Goal: Complete application form: Complete application form

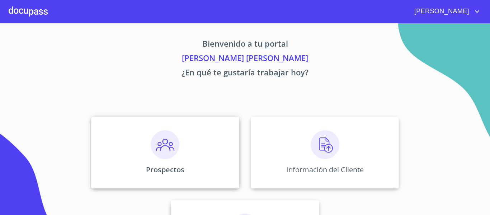
click at [187, 160] on div "Prospectos" at bounding box center [165, 153] width 148 height 72
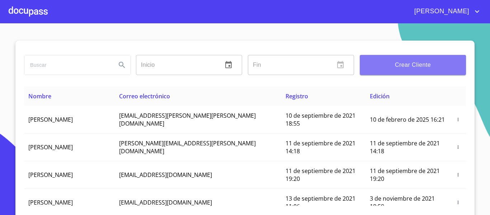
click at [426, 73] on button "Crear Cliente" at bounding box center [413, 65] width 106 height 20
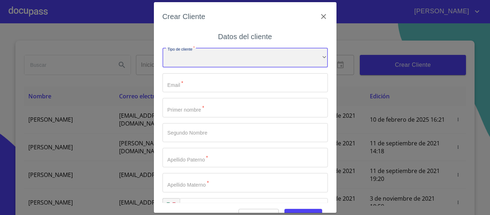
click at [237, 62] on div "​" at bounding box center [245, 57] width 165 height 19
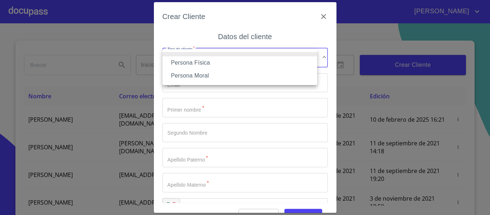
click at [230, 66] on li "Persona Física" at bounding box center [240, 62] width 155 height 13
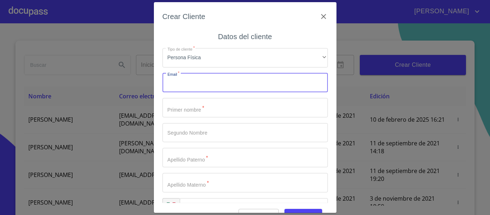
click at [201, 84] on input "Tipo de cliente   *" at bounding box center [245, 82] width 165 height 19
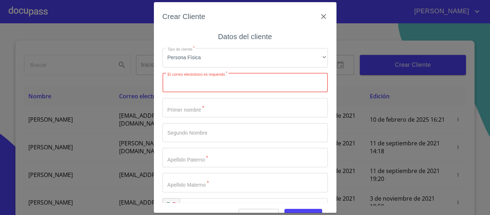
click at [221, 87] on input "Tipo de cliente   *" at bounding box center [245, 82] width 165 height 19
paste input "[EMAIL_ADDRESS][DOMAIN_NAME]"
type input "[EMAIL_ADDRESS][DOMAIN_NAME]"
click at [208, 113] on input "Tipo de cliente   *" at bounding box center [245, 107] width 165 height 19
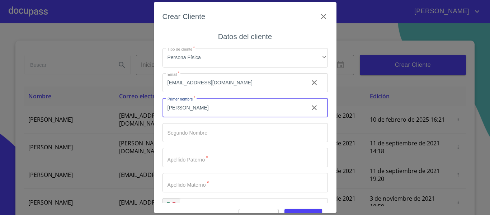
type input "[PERSON_NAME]"
click at [203, 155] on input "Tipo de cliente   *" at bounding box center [245, 157] width 165 height 19
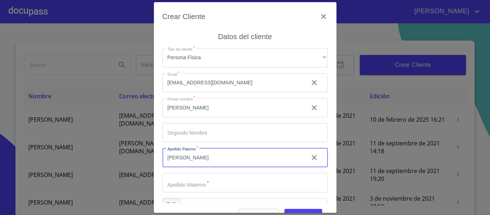
type input "[PERSON_NAME]"
click at [208, 186] on input "Tipo de cliente   *" at bounding box center [245, 182] width 165 height 19
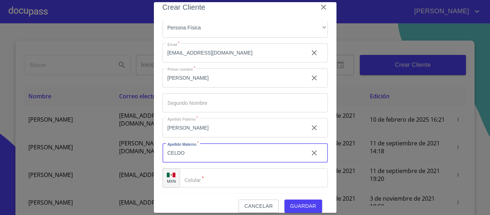
scroll to position [18, 0]
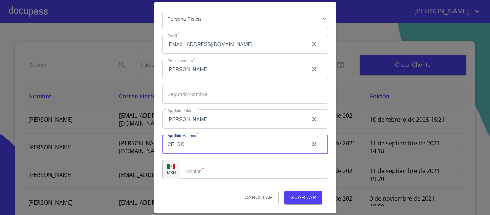
type input "CELDO"
click at [200, 171] on input "Tipo de cliente   *" at bounding box center [254, 169] width 148 height 19
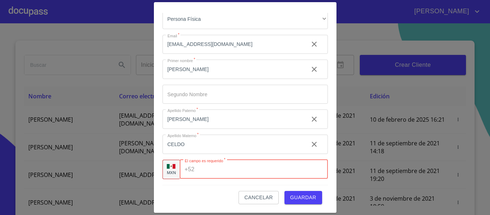
click at [218, 172] on input "Tipo de cliente   *" at bounding box center [262, 169] width 130 height 19
paste input "[PHONE_NUMBER]"
type input "[PHONE_NUMBER]"
click at [298, 194] on span "Guardar" at bounding box center [303, 197] width 26 height 9
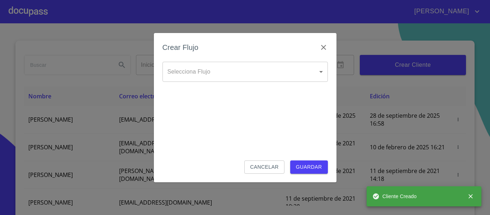
click at [191, 67] on body "[PERSON_NAME] ​ Fin ​ Crear Cliente Nombre Correo electrónico Registro Edición …" at bounding box center [245, 107] width 490 height 215
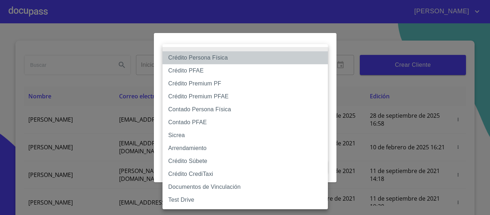
click at [209, 59] on li "Crédito Persona Física" at bounding box center [245, 57] width 165 height 13
type input "6009fb3c7d1714eb8809aa97"
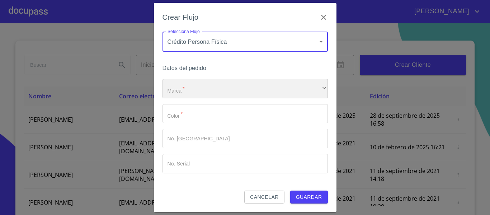
click at [208, 89] on div "​" at bounding box center [245, 88] width 165 height 19
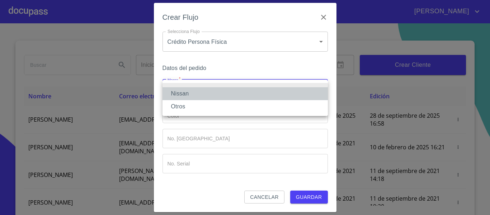
click at [206, 96] on li "Nissan" at bounding box center [245, 93] width 165 height 13
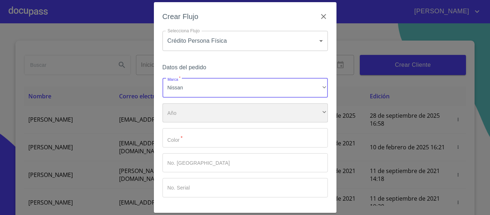
click at [190, 113] on div "​" at bounding box center [245, 112] width 165 height 19
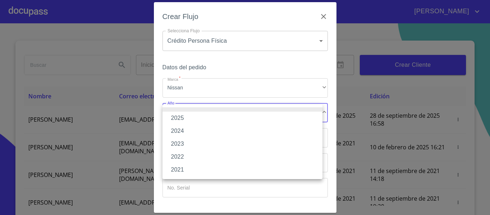
click at [190, 119] on li "2025" at bounding box center [243, 118] width 160 height 13
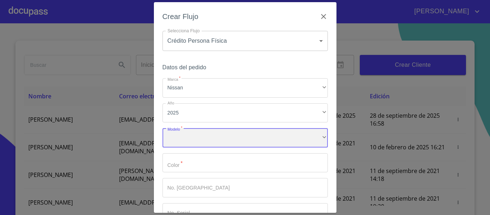
click at [194, 139] on div "​" at bounding box center [245, 137] width 165 height 19
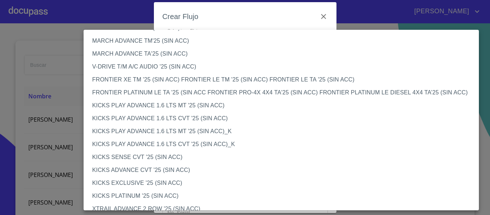
scroll to position [533, 0]
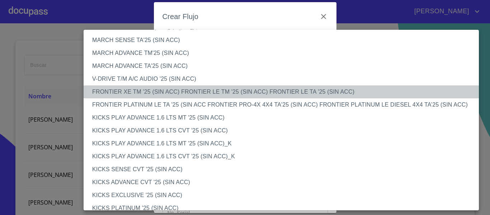
click at [195, 91] on li "FRONTIER XE TM '25 (SIN ACC) FRONTIER LE TM '25 (SIN ACC) FRONTIER LE TA '25 (S…" at bounding box center [284, 91] width 401 height 13
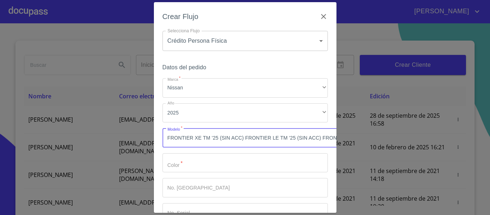
click at [203, 167] on input "Marca   *" at bounding box center [245, 162] width 165 height 19
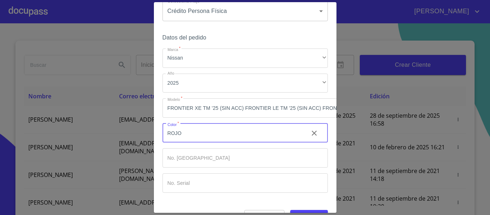
scroll to position [54, 0]
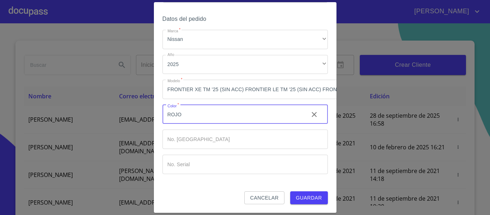
type input "ROJO"
click at [303, 193] on span "Guardar" at bounding box center [309, 197] width 26 height 9
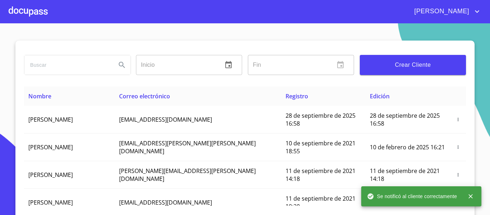
click at [24, 14] on div at bounding box center [28, 11] width 39 height 23
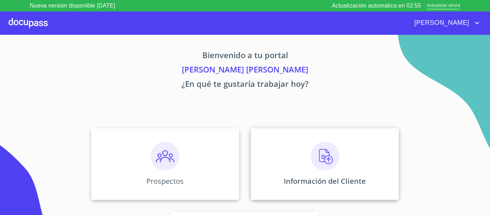
click at [343, 166] on div "Información del Cliente" at bounding box center [325, 164] width 148 height 72
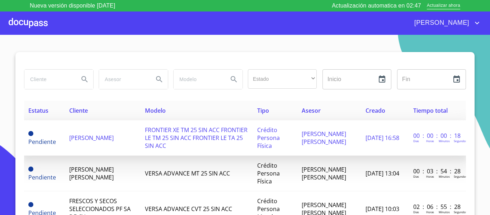
click at [165, 132] on span "FRONTIER XE TM 25 SIN ACC FRONTIER LE TM 25 SIN ACC FRONTIER LE TA 25 SIN ACC" at bounding box center [196, 138] width 103 height 24
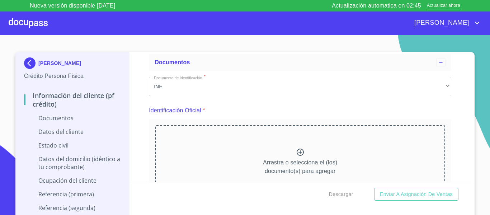
scroll to position [72, 0]
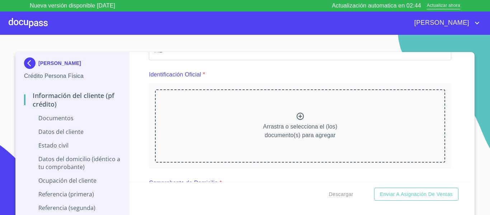
click at [271, 128] on p "Arrastra o selecciona el (los) documento(s) para agregar" at bounding box center [300, 130] width 74 height 17
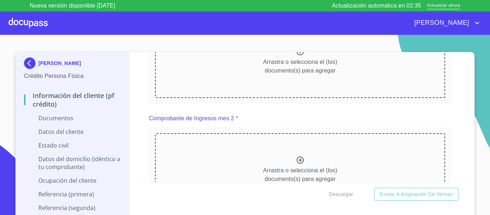
scroll to position [393, 0]
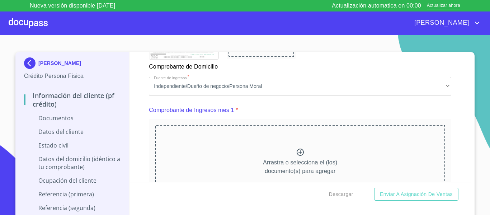
scroll to position [504, 0]
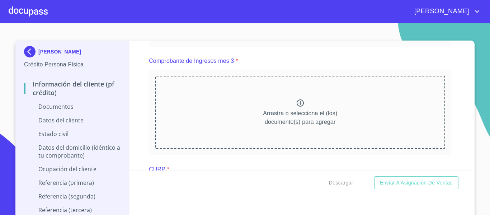
scroll to position [718, 0]
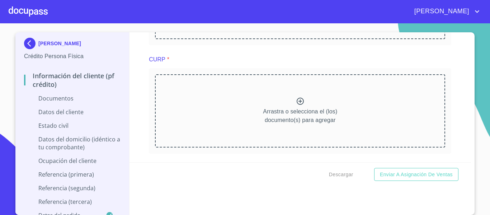
scroll to position [1041, 0]
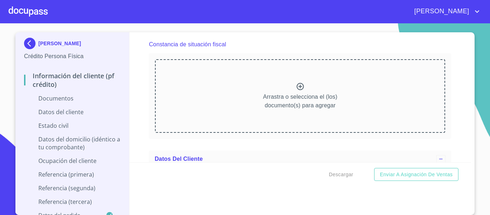
scroll to position [1364, 0]
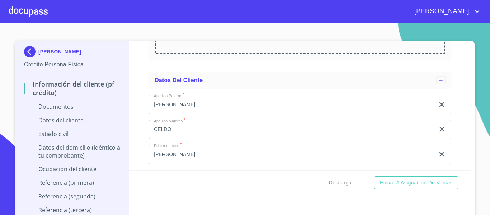
scroll to position [1651, 0]
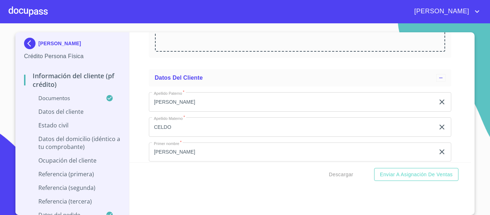
scroll to position [1938, 0]
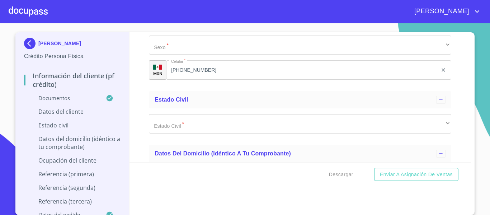
scroll to position [2349, 0]
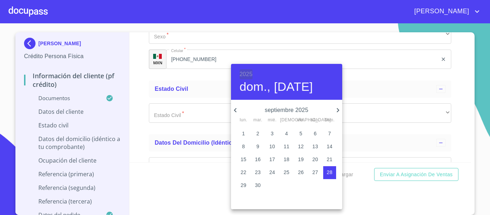
click at [250, 75] on h6 "2025" at bounding box center [246, 74] width 13 height 10
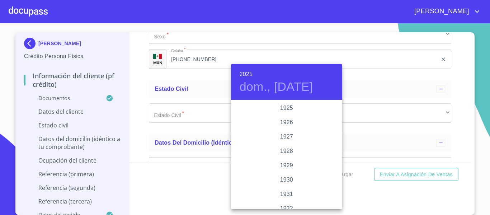
scroll to position [1393, 0]
click at [243, 73] on h6 "2025" at bounding box center [246, 74] width 13 height 10
click at [292, 151] on div "1970" at bounding box center [286, 151] width 111 height 14
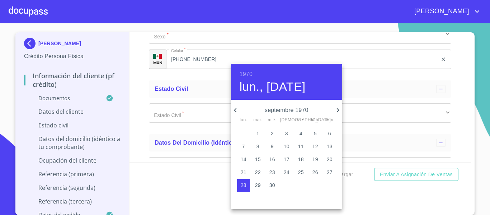
click at [341, 109] on icon "button" at bounding box center [338, 110] width 9 height 9
click at [328, 133] on p "6" at bounding box center [329, 133] width 3 height 7
type input "6 de dic. de 1970"
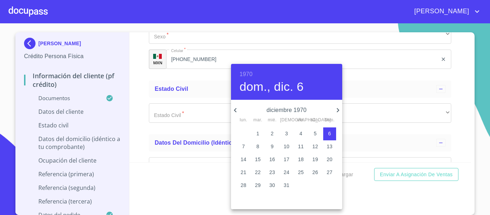
click at [140, 102] on div at bounding box center [245, 107] width 490 height 215
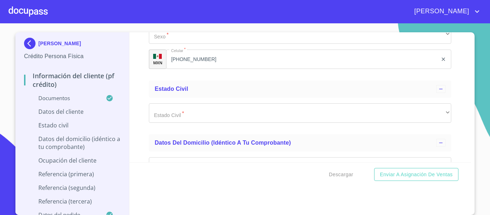
paste input "MACD701206"
paste input "IU1"
type input "MACD701206IU1"
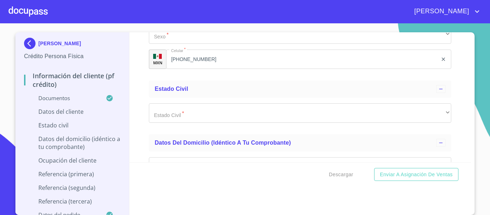
paste input "MACD701206HVZRLR07"
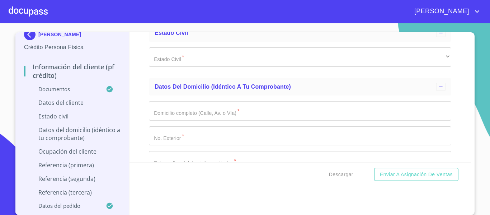
scroll to position [2421, 0]
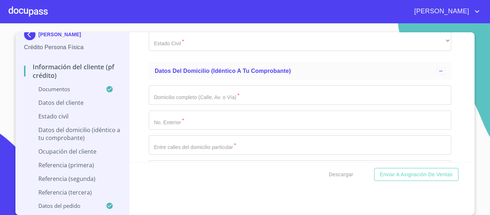
type input "MACD701206HVZRLR07"
type input "1436307301"
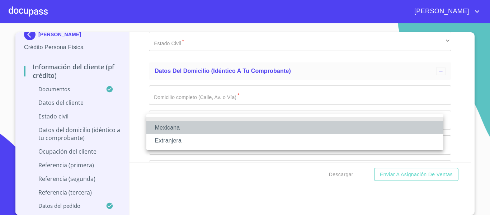
click at [189, 132] on li "Mexicana" at bounding box center [294, 127] width 297 height 13
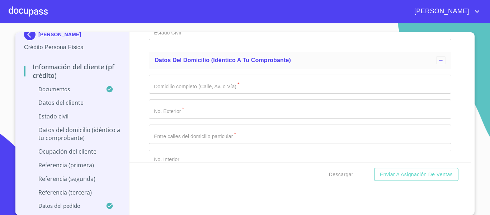
type input "MEXICO"
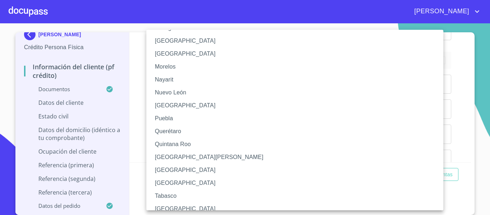
scroll to position [243, 0]
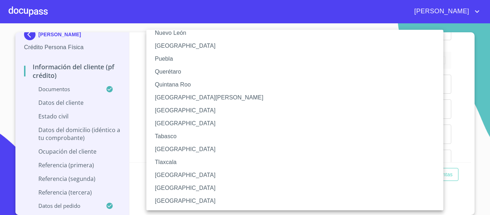
click at [137, 151] on div at bounding box center [245, 107] width 490 height 215
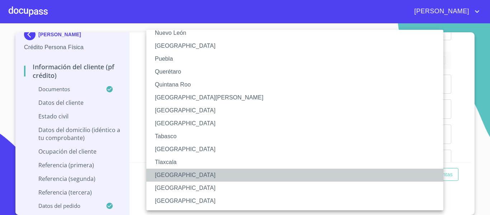
click at [185, 177] on li "Veracruz" at bounding box center [297, 175] width 303 height 13
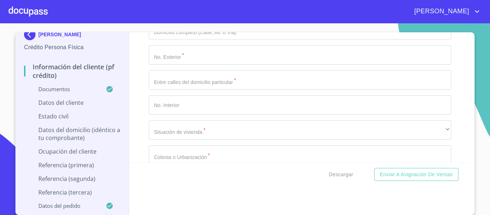
scroll to position [2529, 0]
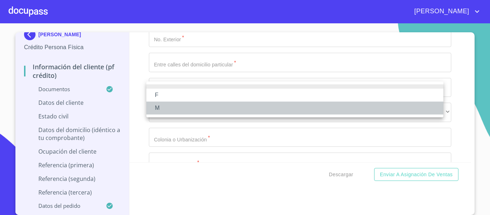
click at [181, 106] on li "M" at bounding box center [294, 108] width 297 height 13
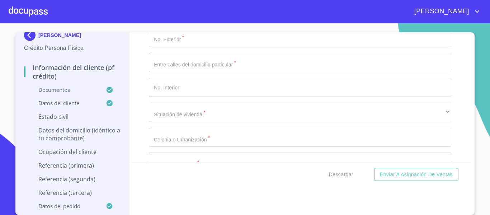
click at [453, 87] on div "Información del cliente (PF crédito) Documentos Documento de identificación.   …" at bounding box center [301, 97] width 342 height 130
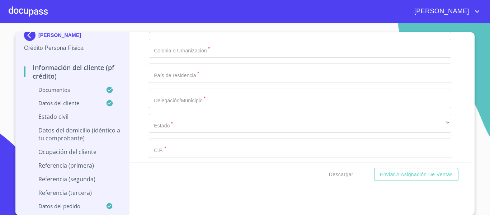
scroll to position [2636, 0]
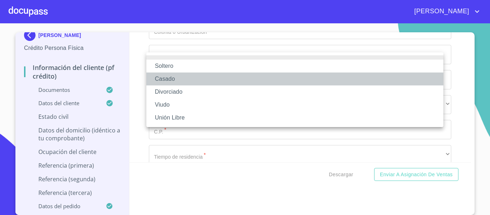
click at [171, 83] on li "Casado" at bounding box center [294, 79] width 297 height 13
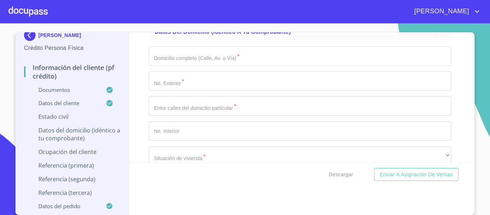
scroll to position [2672, 0]
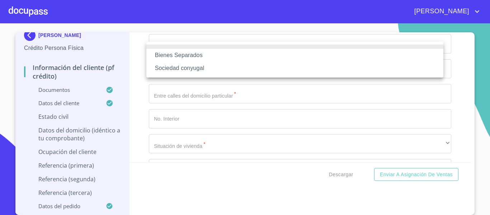
click at [137, 81] on div at bounding box center [245, 107] width 490 height 215
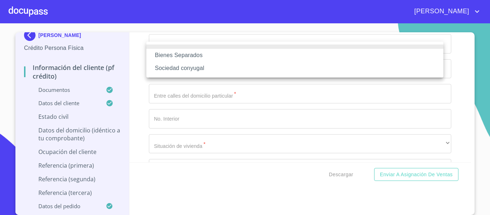
click at [200, 59] on li "Bienes Separados" at bounding box center [294, 55] width 297 height 13
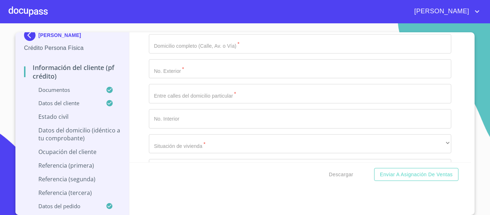
type input "YUNI"
type input "MARIBEL"
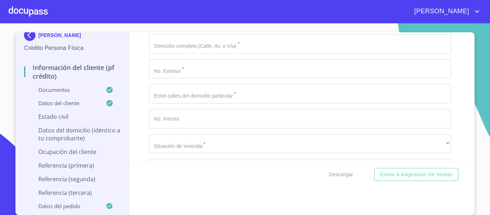
type input "RIVERA"
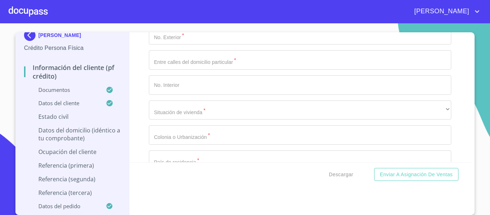
scroll to position [2744, 0]
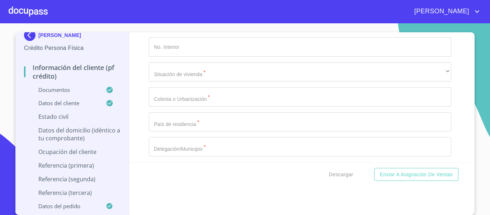
type input "SORROZA"
type input "0"
click at [454, 124] on div "Información del cliente (PF crédito) Documentos Documento de identificación.   …" at bounding box center [301, 97] width 342 height 130
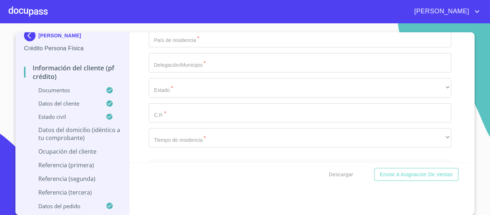
scroll to position [2816, 0]
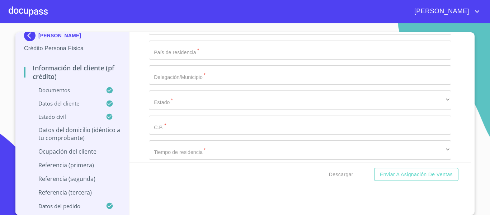
type input "BLVD LOMA REAL"
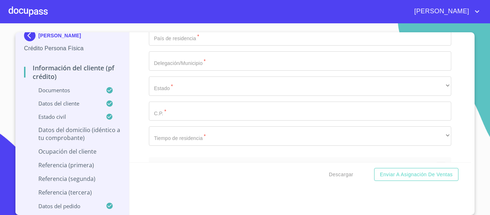
scroll to position [2852, 0]
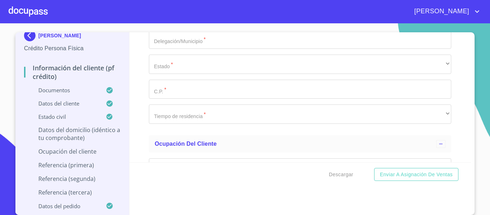
type input "292"
type input "O"
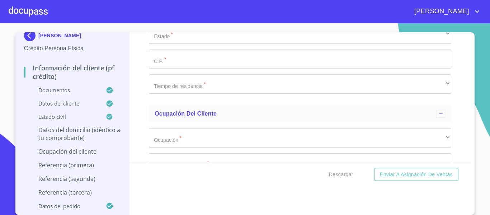
scroll to position [2923, 0]
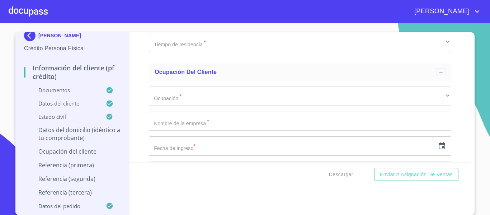
type input "LOMAS DEL RIO Y LOMAS DEL VALLE"
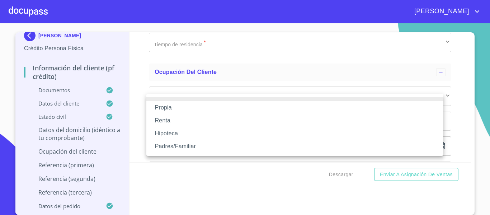
click at [179, 114] on li "Renta" at bounding box center [294, 120] width 297 height 13
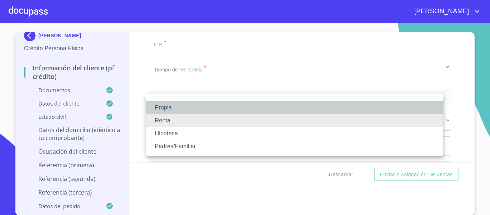
click at [183, 110] on li "Propia" at bounding box center [294, 107] width 297 height 13
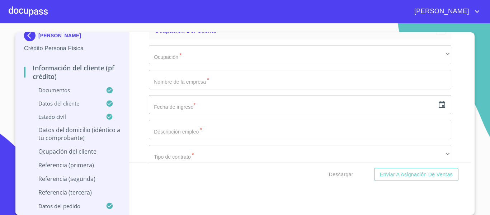
scroll to position [2995, 0]
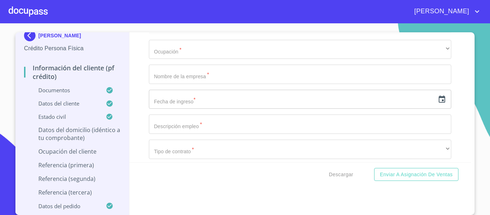
type input "2500000"
click at [131, 126] on div "Información del cliente (PF crédito) Documentos Documento de identificación.   …" at bounding box center [301, 97] width 342 height 130
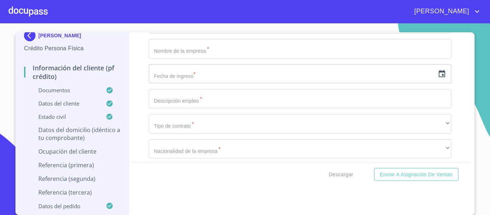
scroll to position [3067, 0]
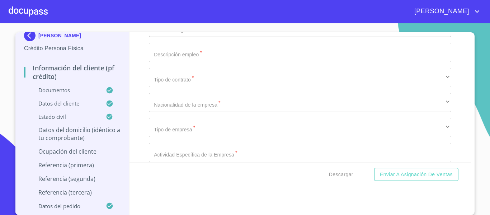
type input "TLAJOMULCO DE ZUÑIGA"
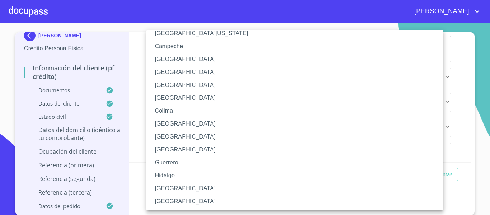
scroll to position [108, 0]
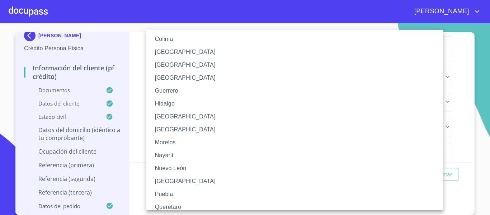
click at [181, 120] on li "Jalisco" at bounding box center [297, 116] width 303 height 13
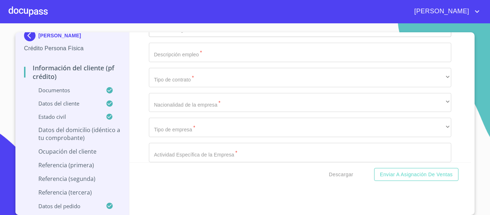
type input "45650"
click at [137, 123] on div "Información del cliente (PF crédito) Documentos Documento de identificación.   …" at bounding box center [301, 97] width 342 height 130
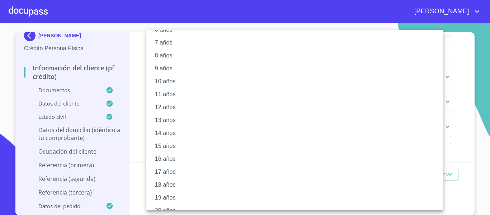
scroll to position [101, 0]
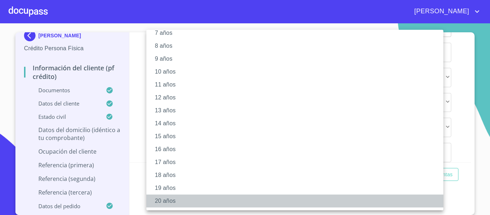
click at [178, 201] on li "20 años" at bounding box center [297, 201] width 303 height 13
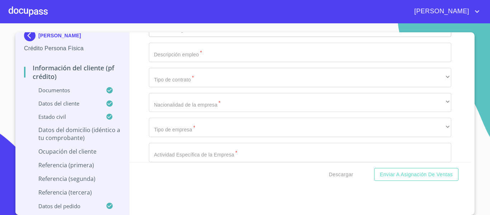
scroll to position [101, 0]
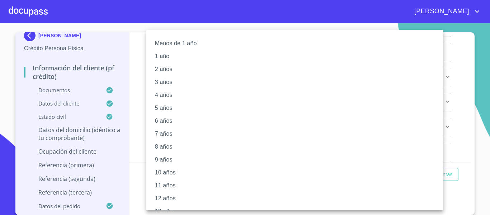
scroll to position [101, 0]
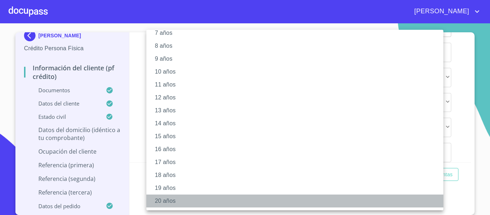
click at [166, 203] on li "20 años" at bounding box center [297, 201] width 303 height 13
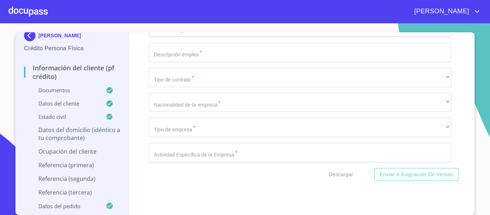
scroll to position [101, 0]
click at [455, 133] on div "Información del cliente (PF crédito) Documentos Documento de identificación.   …" at bounding box center [301, 97] width 342 height 130
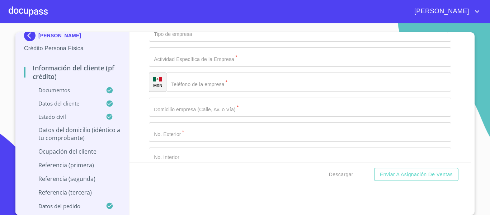
scroll to position [3175, 0]
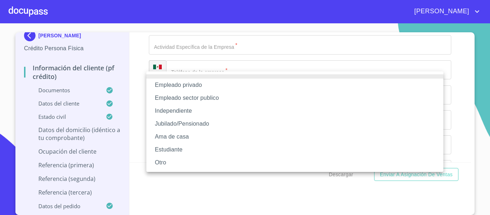
click at [195, 127] on li "Jubilado/Pensionado" at bounding box center [294, 123] width 297 height 13
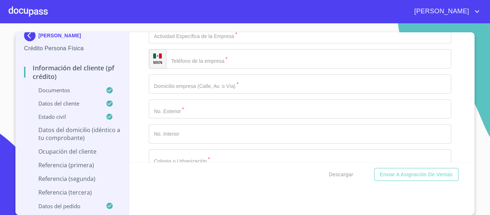
type input "[PERSON_NAME]"
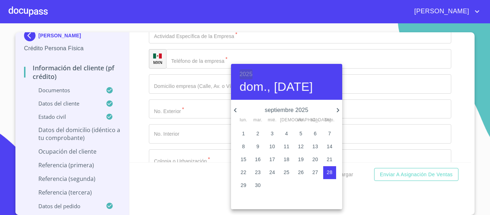
click at [252, 76] on h6 "2025" at bounding box center [246, 74] width 13 height 10
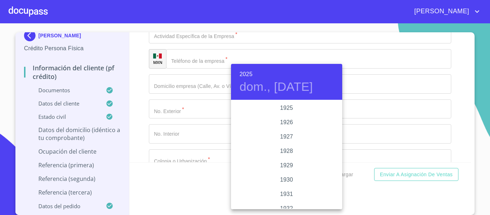
scroll to position [1393, 0]
click at [286, 122] on div "2023" at bounding box center [286, 122] width 111 height 14
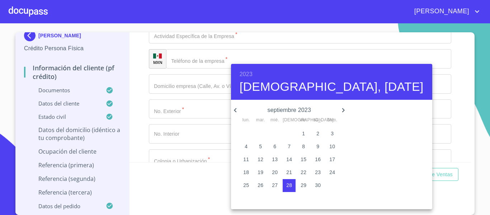
click at [232, 110] on icon "button" at bounding box center [235, 110] width 9 height 9
click at [258, 176] on p "22" at bounding box center [261, 172] width 6 height 7
type input "22 de ago. de 2023"
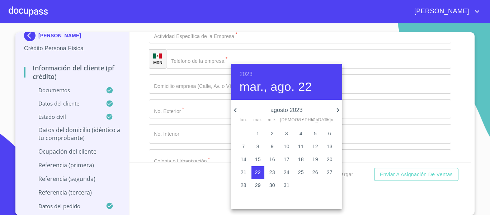
click at [188, 184] on div at bounding box center [245, 107] width 490 height 215
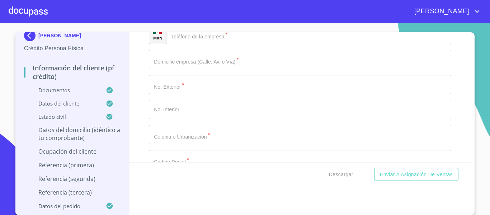
scroll to position [3246, 0]
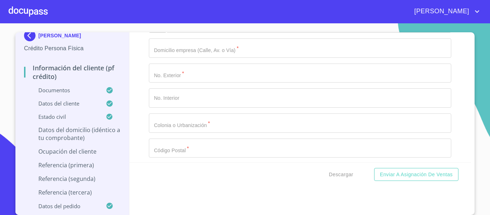
type input "PENSIONADO"
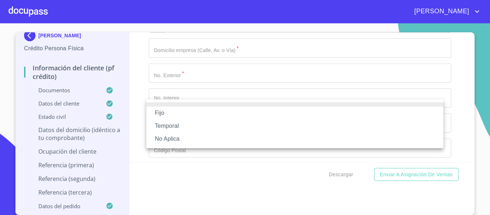
click at [184, 141] on li "No Aplica" at bounding box center [294, 138] width 297 height 13
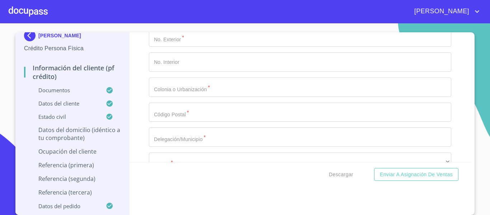
scroll to position [3318, 0]
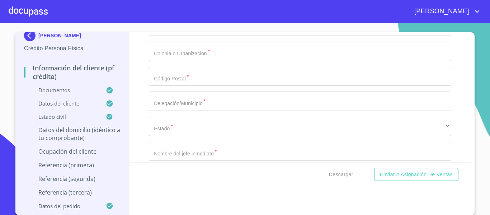
type input "30000"
click at [144, 78] on div "Información del cliente (PF crédito) Documentos Documento de identificación.   …" at bounding box center [301, 97] width 342 height 130
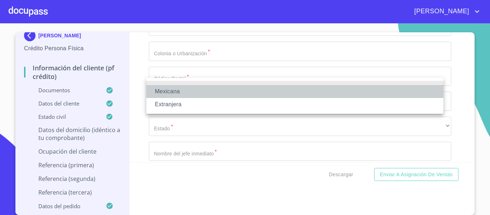
click at [185, 92] on li "Mexicana" at bounding box center [294, 91] width 297 height 13
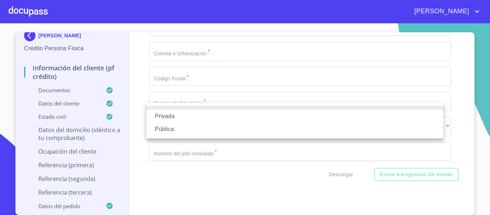
click at [184, 118] on li "Privada" at bounding box center [294, 116] width 297 height 13
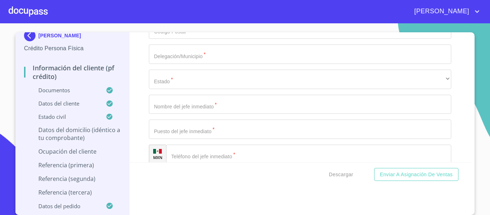
scroll to position [3390, 0]
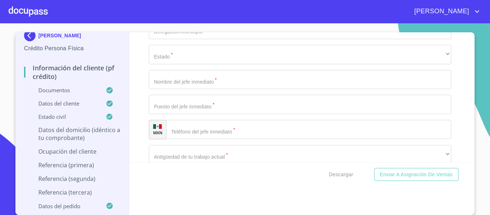
type input "PENSIONADO"
paste input "[PHONE_NUMBER]"
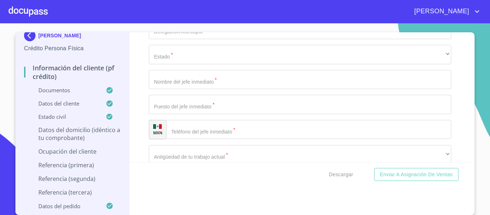
type input "[PHONE_NUMBER]"
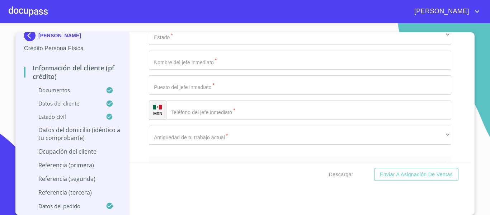
scroll to position [3426, 0]
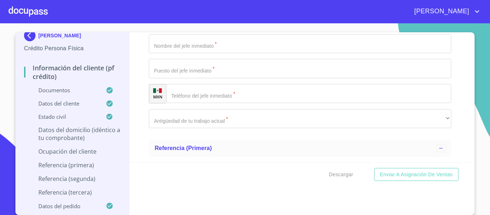
type input "BLVD LOMA REAL"
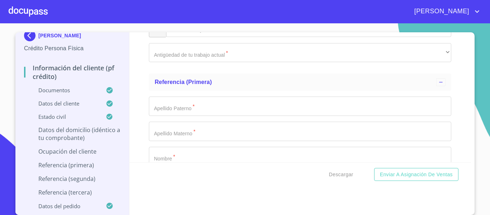
scroll to position [3498, 0]
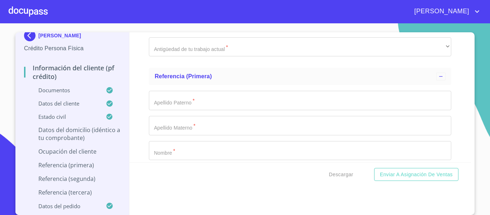
type input "292"
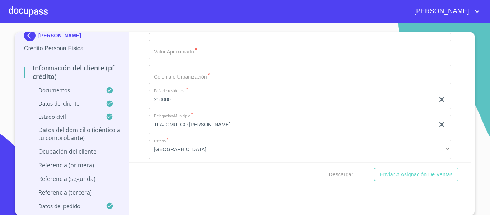
scroll to position [2780, 0]
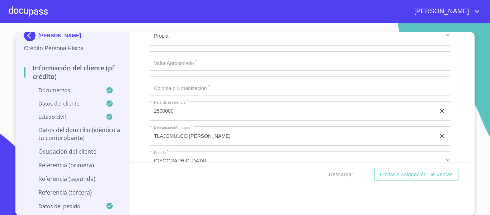
type input "FRACC LOMAS DE SAN AGUSTIN"
click at [450, 98] on div "Información del cliente (PF crédito) Documentos Documento de identificación.   …" at bounding box center [301, 97] width 342 height 130
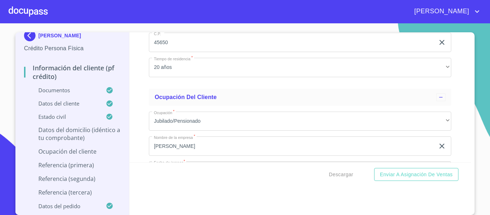
scroll to position [2959, 0]
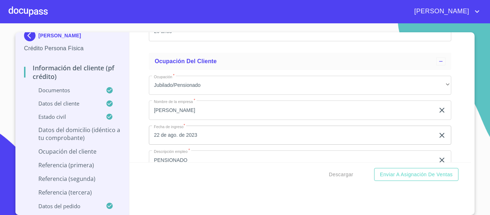
type input "$2,500,000"
click at [142, 121] on div "Información del cliente (PF crédito) Documentos Documento de identificación.   …" at bounding box center [301, 97] width 342 height 130
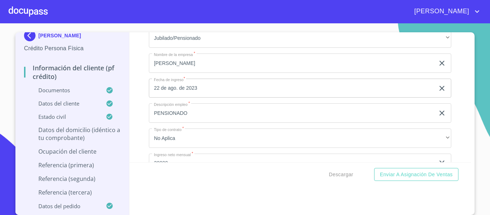
scroll to position [2995, 0]
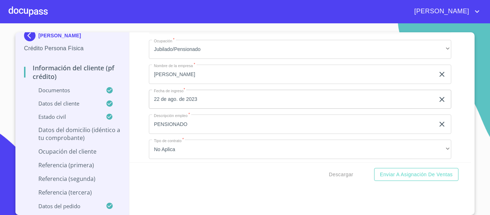
type input "LOMAS DE SAN AGUSTIN"
click at [450, 94] on div "Información del cliente (PF crédito) Documentos Documento de identificación.   …" at bounding box center [301, 97] width 342 height 130
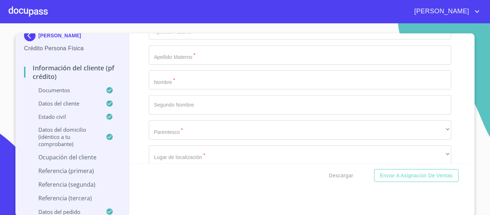
scroll to position [3534, 0]
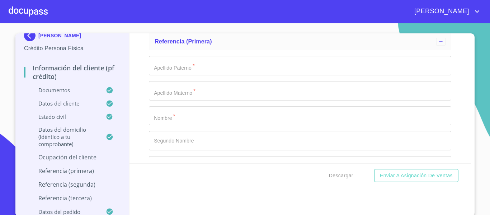
type input "45650"
click at [451, 93] on div "Información del cliente (PF crédito) Documentos Documento de identificación.   …" at bounding box center [301, 98] width 342 height 130
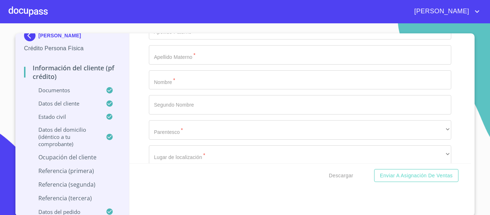
type input "TLAJOMULCO DE ZUÑIGA"
click at [454, 76] on div "Información del cliente (PF crédito) Documentos Documento de identificación.   …" at bounding box center [301, 98] width 342 height 130
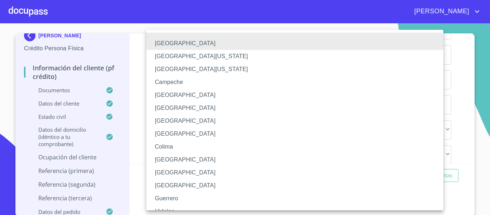
scroll to position [104, 0]
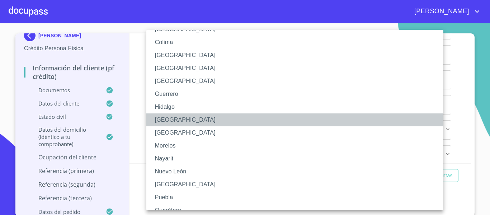
click at [185, 117] on li "Jalisco" at bounding box center [297, 119] width 303 height 13
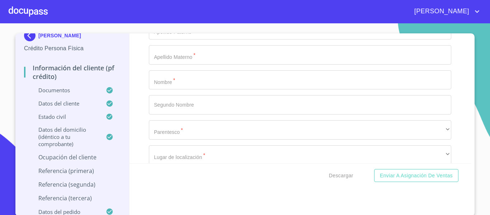
click at [455, 108] on div "Información del cliente (PF crédito) Documentos Documento de identificación.   …" at bounding box center [301, 98] width 342 height 130
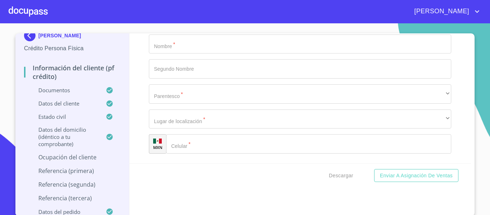
type input "[PERSON_NAME]"
drag, startPoint x: 227, startPoint y: 76, endPoint x: 67, endPoint y: 79, distance: 159.8
click at [72, 75] on div "DARIO MARCIAL CELDO Crédito Persona Física Información del cliente (PF crédito)…" at bounding box center [243, 124] width 456 height 183
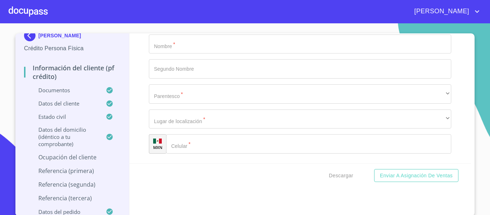
paste input "[PERSON_NAME]"
type input "[PERSON_NAME]"
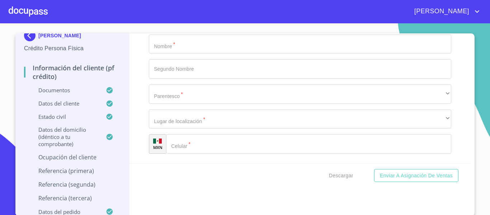
paste input "[PHONE_NUMBER]"
type input "[PHONE_NUMBER]"
click at [457, 120] on div "Información del cliente (PF crédito) Documentos Documento de identificación.   …" at bounding box center [301, 98] width 342 height 130
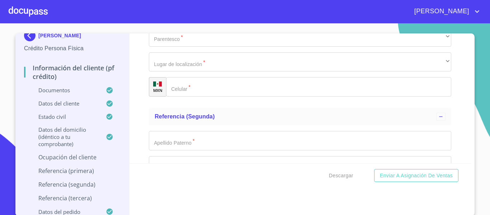
scroll to position [3663, 0]
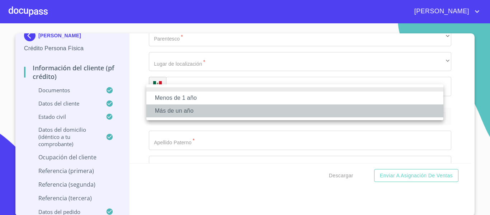
click at [179, 112] on li "Más de un año" at bounding box center [294, 110] width 297 height 13
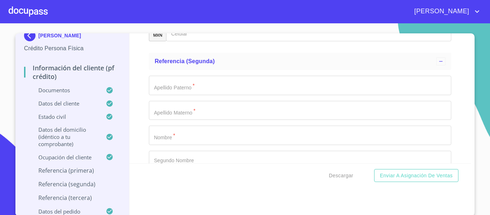
scroll to position [3735, 0]
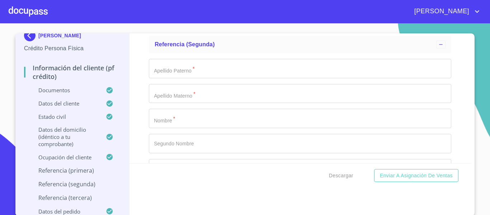
type input "ANTONIO"
type input "SORROZA"
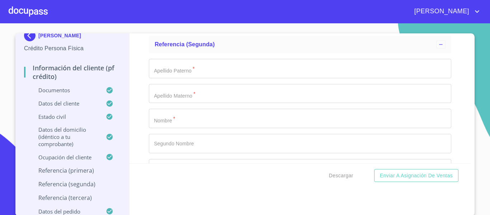
type input "JULIO"
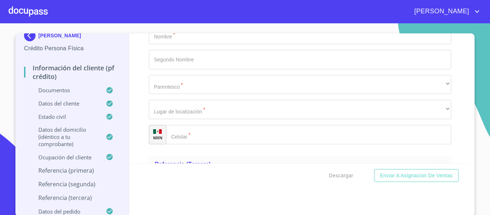
scroll to position [3806, 0]
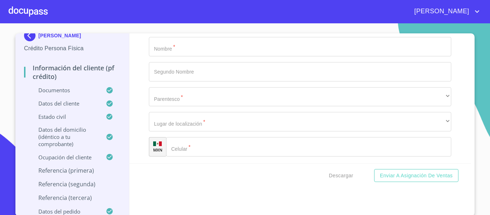
type input "CESAR"
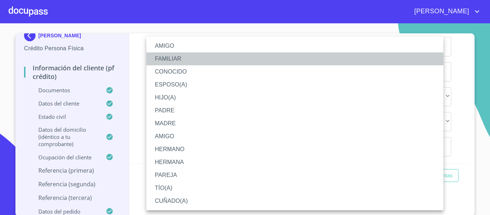
click at [193, 60] on li "FAMILIAR" at bounding box center [294, 58] width 297 height 13
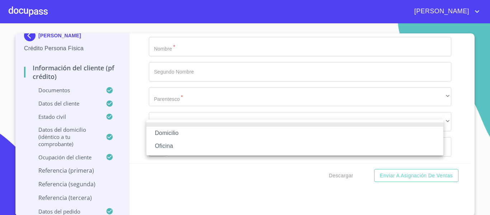
click at [186, 130] on li "Domicilio" at bounding box center [294, 133] width 297 height 13
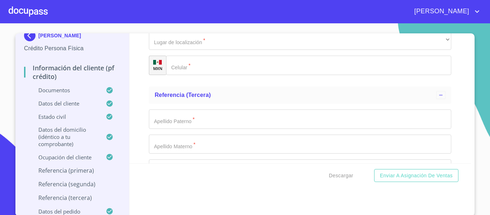
scroll to position [3902, 0]
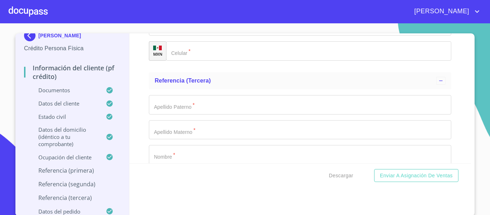
type input "(33)29909546"
type input "VICTORIANO"
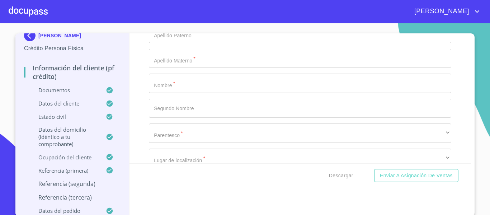
scroll to position [3974, 0]
type input "LOPEZ"
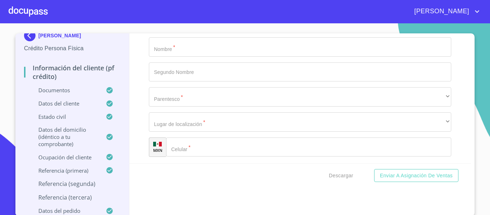
type input "YOLANDA"
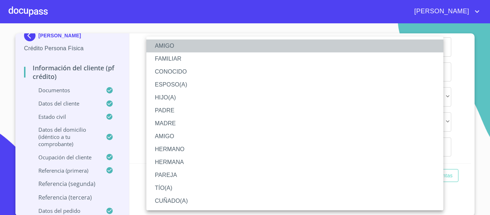
click at [175, 48] on li "AMIGO" at bounding box center [294, 45] width 297 height 13
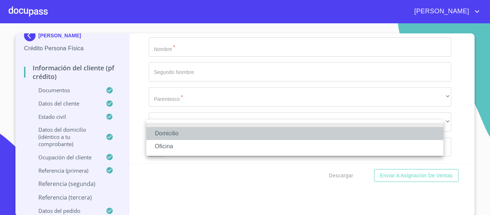
click at [187, 130] on li "Domicilio" at bounding box center [294, 133] width 297 height 13
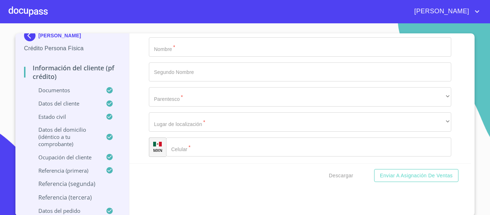
scroll to position [8, 0]
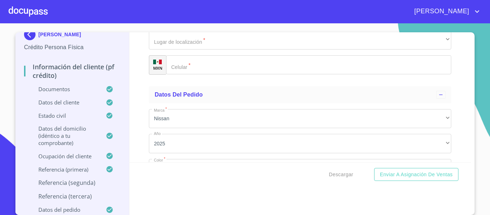
scroll to position [4118, 0]
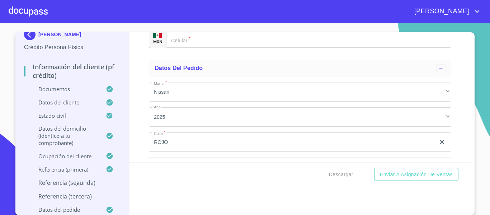
type input "(33)34743168"
type input "SORROZA"
type input "GOMEZ"
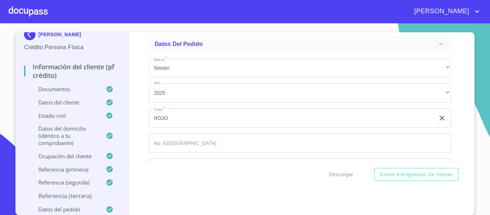
scroll to position [4154, 0]
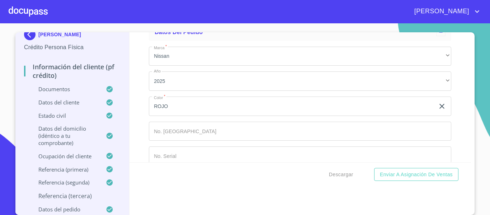
type input "GERARDO"
type input "RAMON"
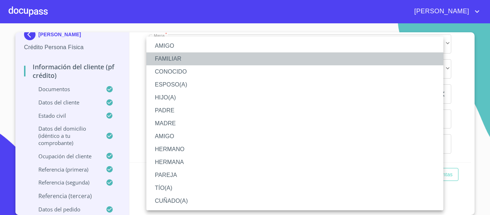
click at [183, 59] on li "FAMILIAR" at bounding box center [294, 58] width 297 height 13
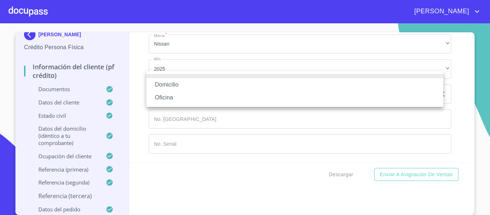
click at [189, 84] on li "Domicilio" at bounding box center [294, 84] width 297 height 13
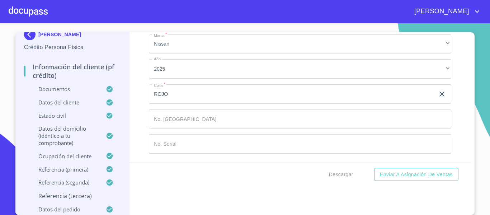
type input "(33)19070716"
click at [444, 68] on div "Información del cliente (PF crédito) Documentos Documento de identificación.   …" at bounding box center [301, 97] width 342 height 130
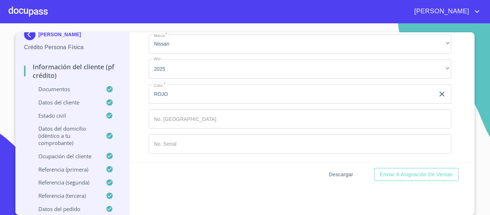
click at [346, 176] on span "Descargar" at bounding box center [341, 174] width 24 height 9
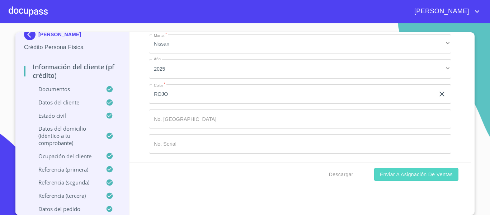
click at [404, 174] on span "Enviar a Asignación de Ventas" at bounding box center [416, 174] width 73 height 9
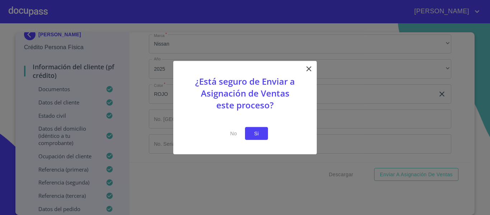
click at [263, 133] on button "Si" at bounding box center [256, 133] width 23 height 13
